Goal: Task Accomplishment & Management: Complete application form

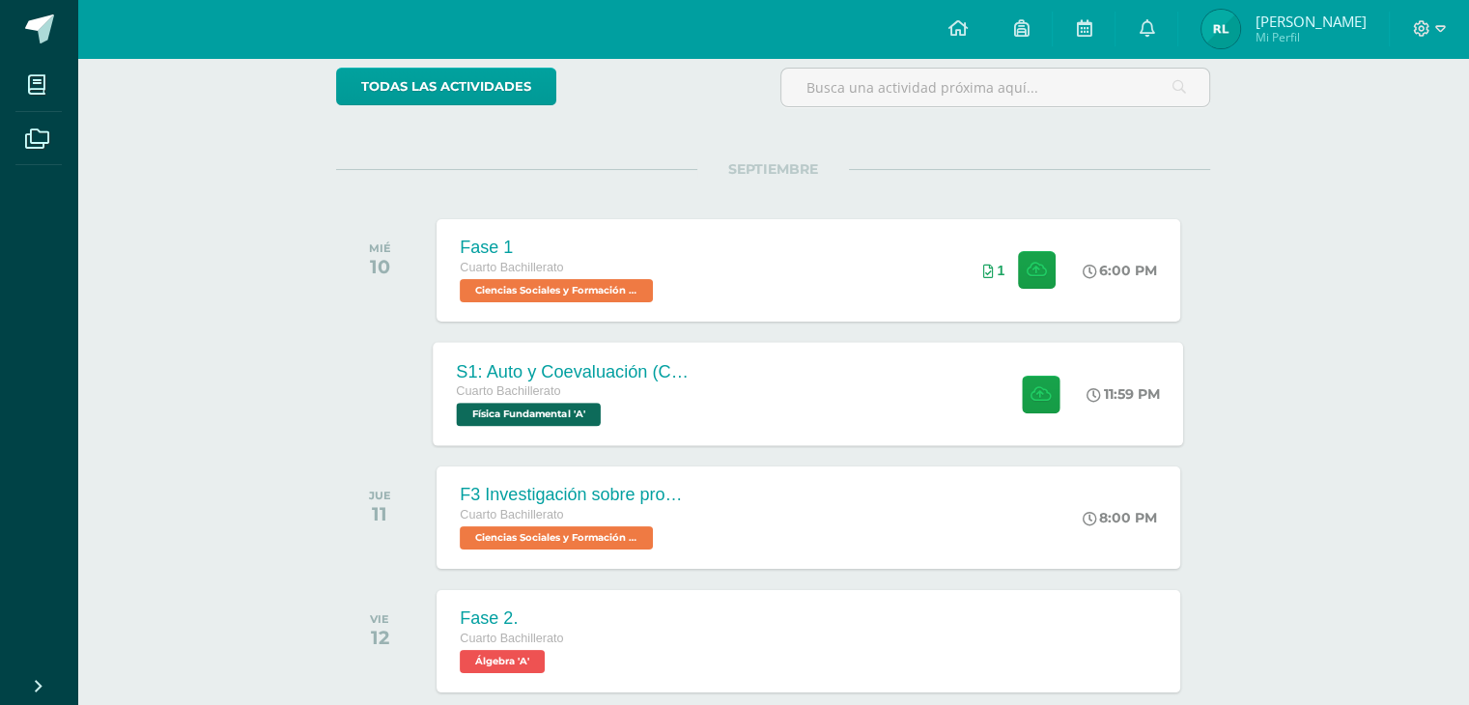
scroll to position [166, 0]
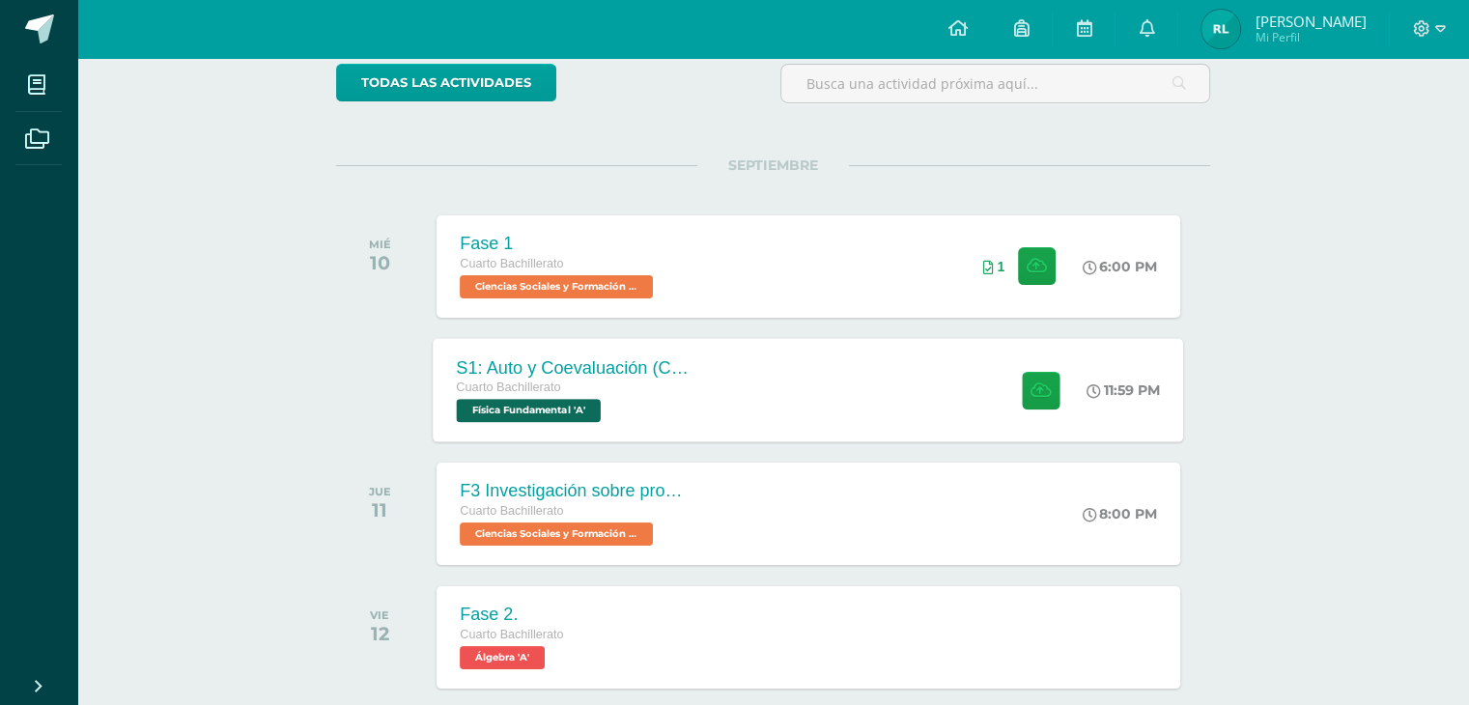
click at [839, 391] on div "S1: Auto y Coevaluación (Conceptos básicos) Cuarto Bachillerato Física Fundamen…" at bounding box center [809, 389] width 750 height 103
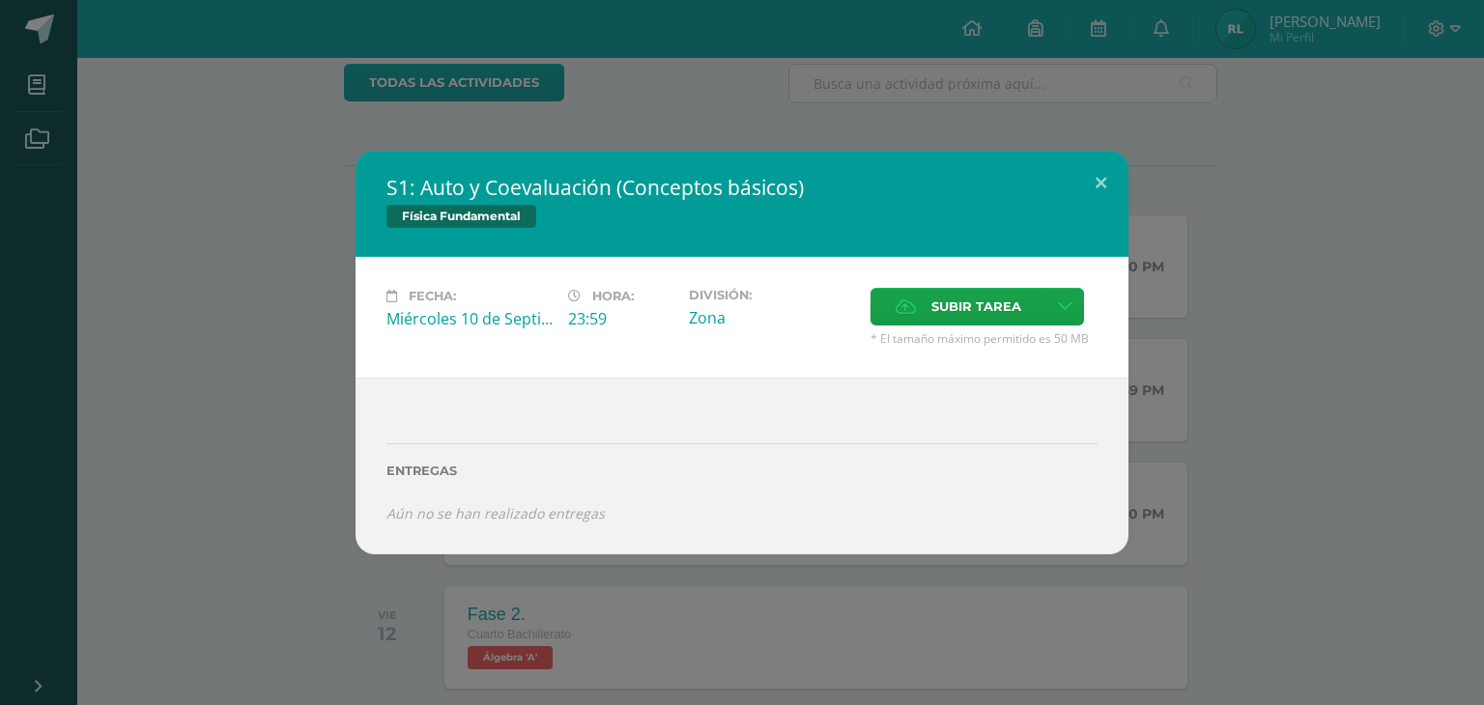
click at [912, 325] on label "Subir tarea" at bounding box center [958, 307] width 176 height 38
click at [0, 0] on input "Subir tarea" at bounding box center [0, 0] width 0 height 0
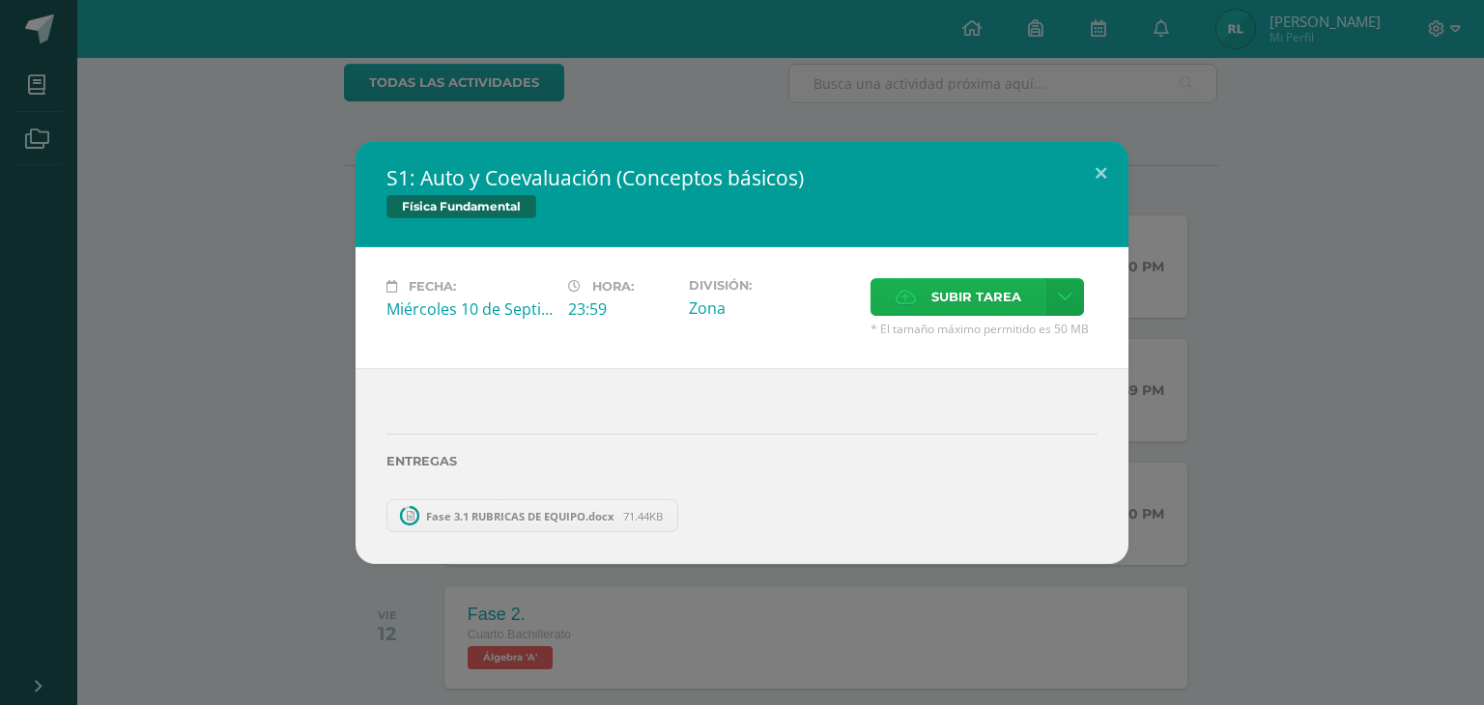
click at [892, 298] on label "Subir tarea" at bounding box center [958, 297] width 176 height 38
click at [0, 0] on input "Subir tarea" at bounding box center [0, 0] width 0 height 0
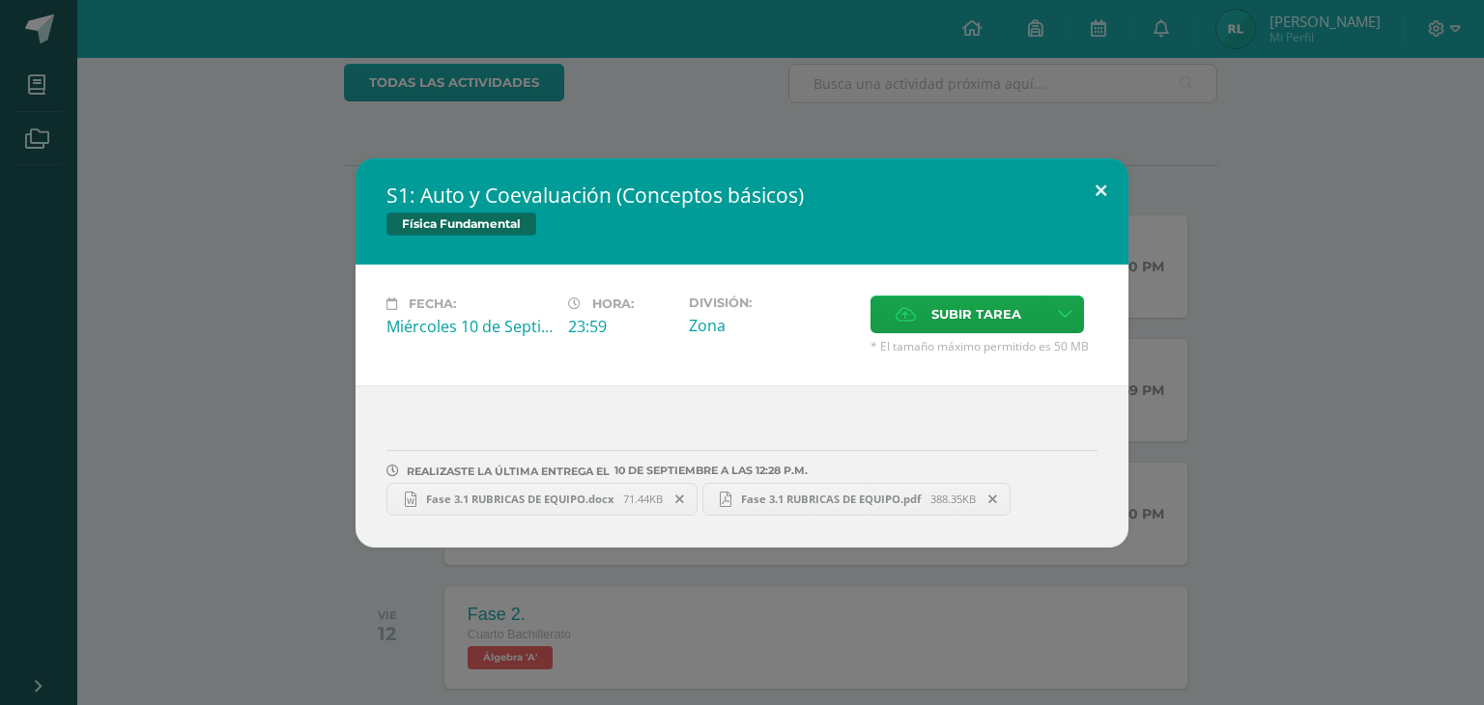
click at [1100, 190] on button at bounding box center [1100, 191] width 55 height 66
